Goal: Task Accomplishment & Management: Manage account settings

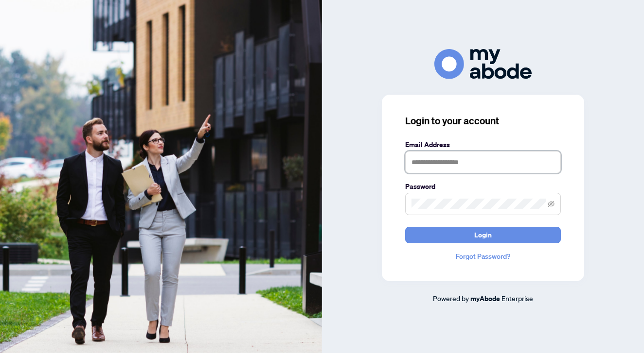
type input "**********"
click at [483, 235] on button "Login" at bounding box center [483, 235] width 156 height 17
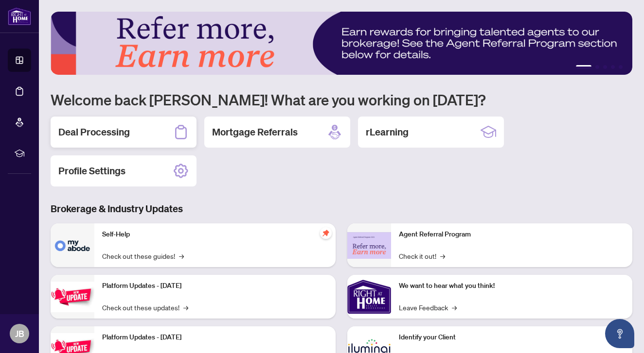
click at [120, 135] on h2 "Deal Processing" at bounding box center [93, 132] width 71 height 14
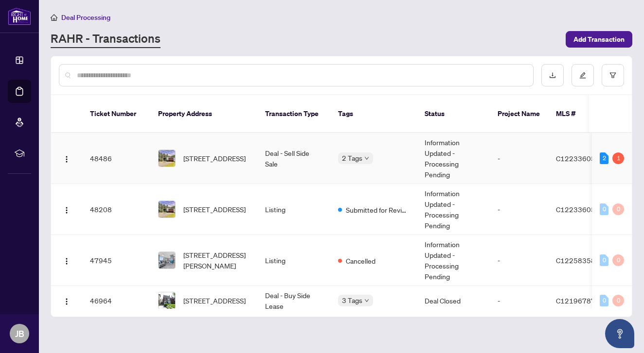
click at [199, 153] on span "1 Denmark Cres, Toronto, Ontario M2R 1J3, Canada" at bounding box center [214, 158] width 62 height 11
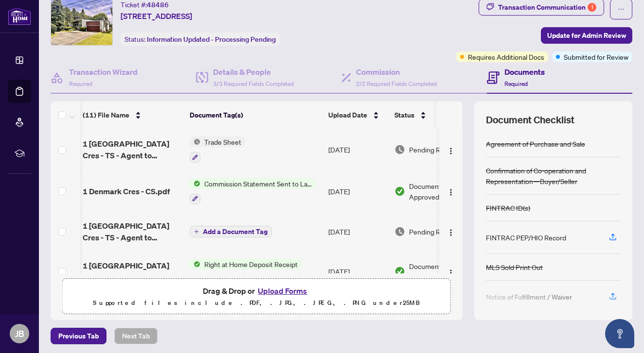
scroll to position [0, 1]
click at [506, 9] on div "Transaction Communication 1" at bounding box center [547, 8] width 98 height 16
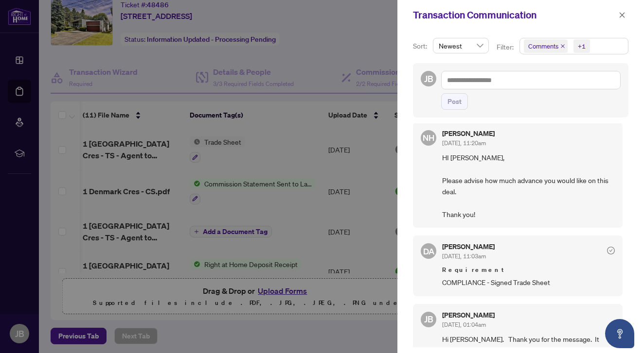
scroll to position [65, 0]
click at [607, 247] on icon "check-circle" at bounding box center [611, 250] width 8 height 8
click at [607, 248] on icon "check-circle" at bounding box center [611, 250] width 8 height 8
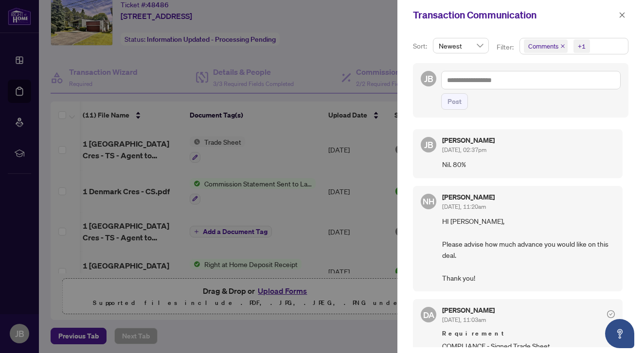
scroll to position [0, 0]
click at [486, 152] on span "Aug/15/2025, 02:37pm" at bounding box center [464, 149] width 44 height 7
click at [617, 18] on button "button" at bounding box center [621, 15] width 13 height 12
